Goal: Task Accomplishment & Management: Manage account settings

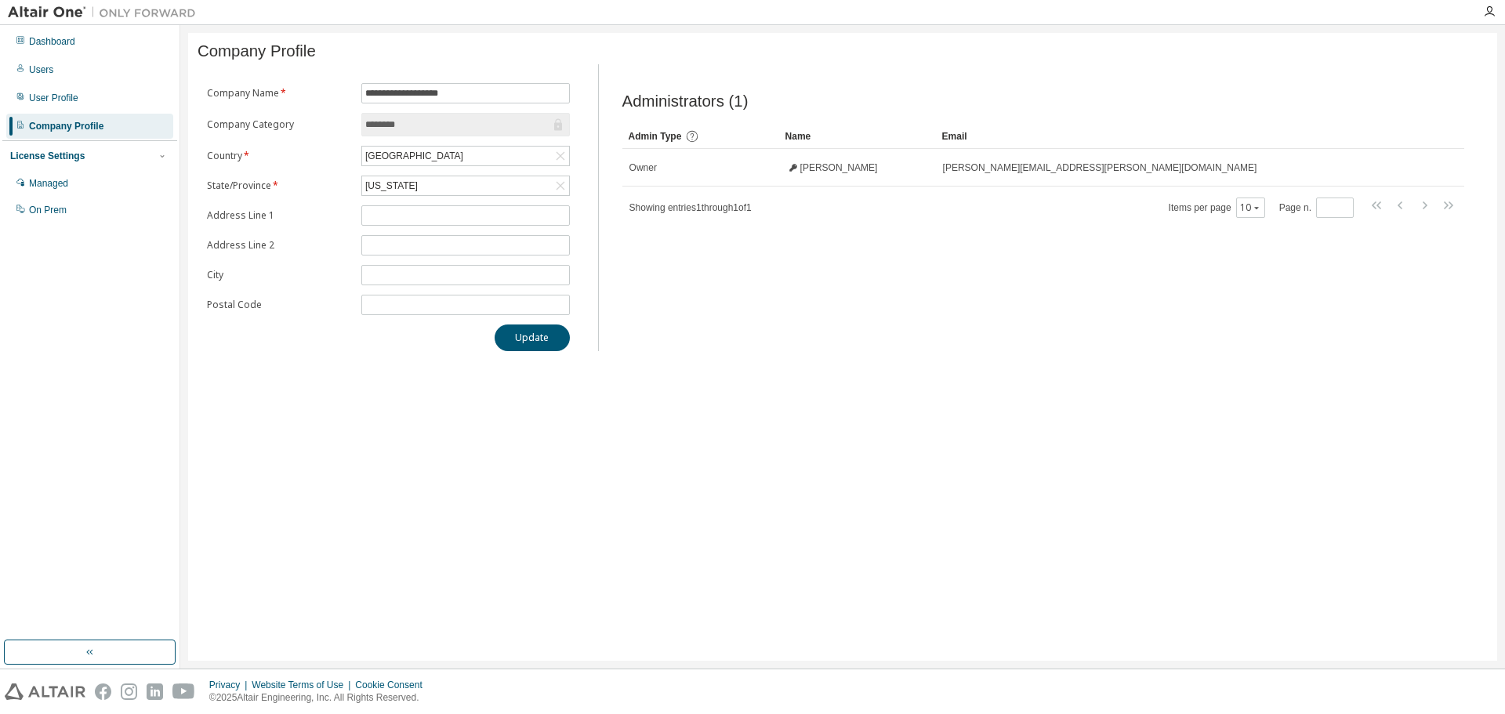
click at [1050, 392] on div "**********" at bounding box center [842, 347] width 1309 height 628
drag, startPoint x: 858, startPoint y: 330, endPoint x: 850, endPoint y: 338, distance: 11.7
click at [859, 330] on div "Administrators (1) Clear Load Save Save As Field Operator Value Select filter S…" at bounding box center [1042, 212] width 879 height 277
